Goal: Information Seeking & Learning: Learn about a topic

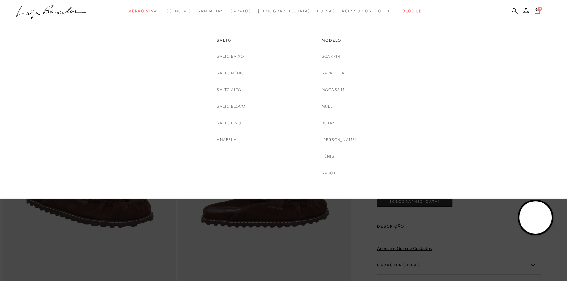
click at [331, 94] on div "Scarpin [GEOGRAPHIC_DATA] Mocassim [GEOGRAPHIC_DATA] [GEOGRAPHIC_DATA] [PERSON_…" at bounding box center [339, 115] width 35 height 124
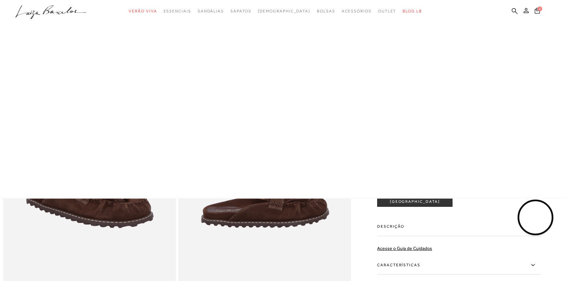
click at [330, 91] on div at bounding box center [283, 99] width 567 height 199
click at [276, 13] on span "[DEMOGRAPHIC_DATA]" at bounding box center [284, 11] width 53 height 5
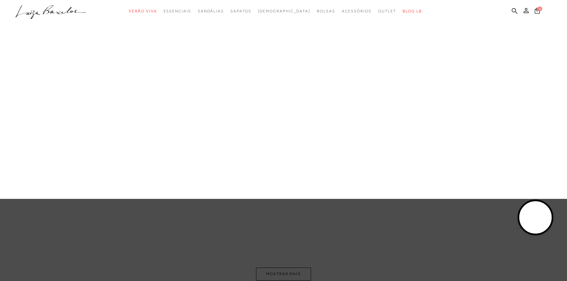
click at [0, 0] on link "Mocassim" at bounding box center [0, 0] width 0 height 0
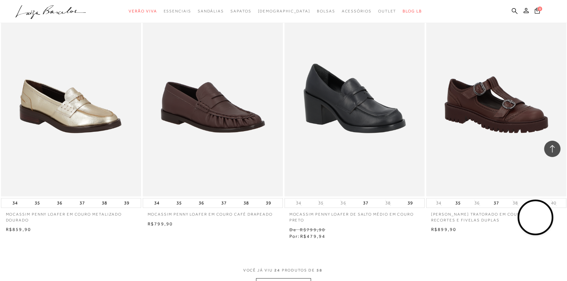
scroll to position [1399, 0]
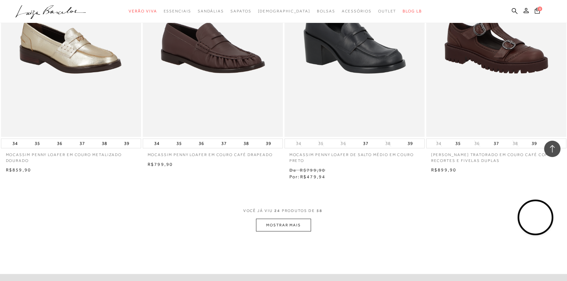
click at [299, 219] on button "MOSTRAR MAIS" at bounding box center [283, 225] width 55 height 13
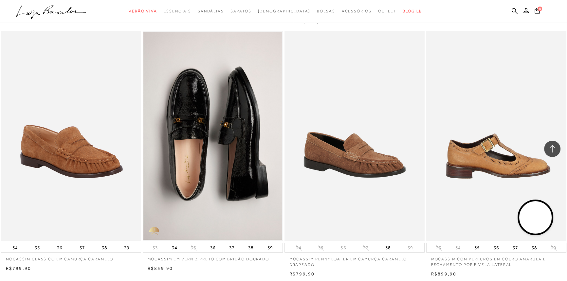
scroll to position [2977, 0]
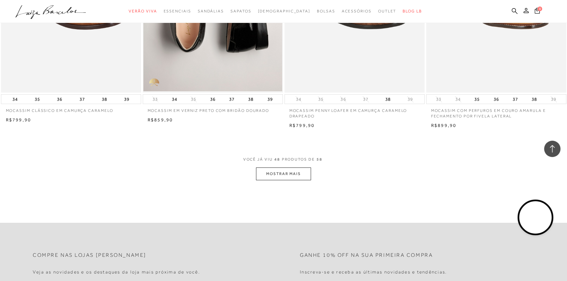
click at [276, 168] on button "MOSTRAR MAIS" at bounding box center [283, 174] width 55 height 13
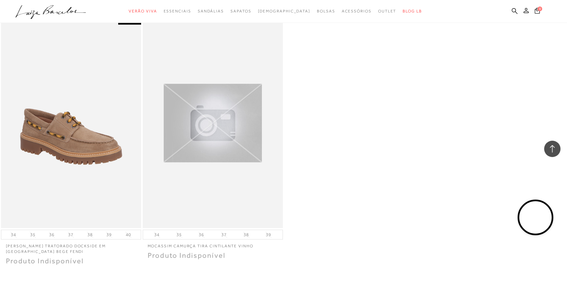
scroll to position [3632, 0]
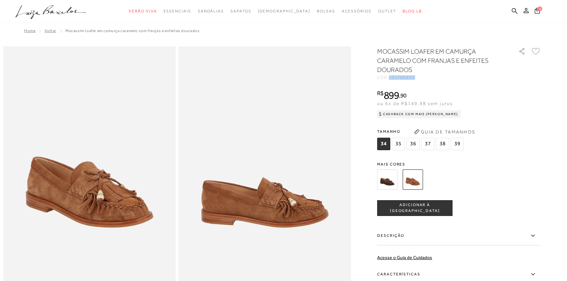
drag, startPoint x: 424, startPoint y: 77, endPoint x: 392, endPoint y: 76, distance: 32.1
click at [392, 76] on div "CÓD: 131700353" at bounding box center [442, 78] width 131 height 4
copy span "131700353"
